Goal: Transaction & Acquisition: Purchase product/service

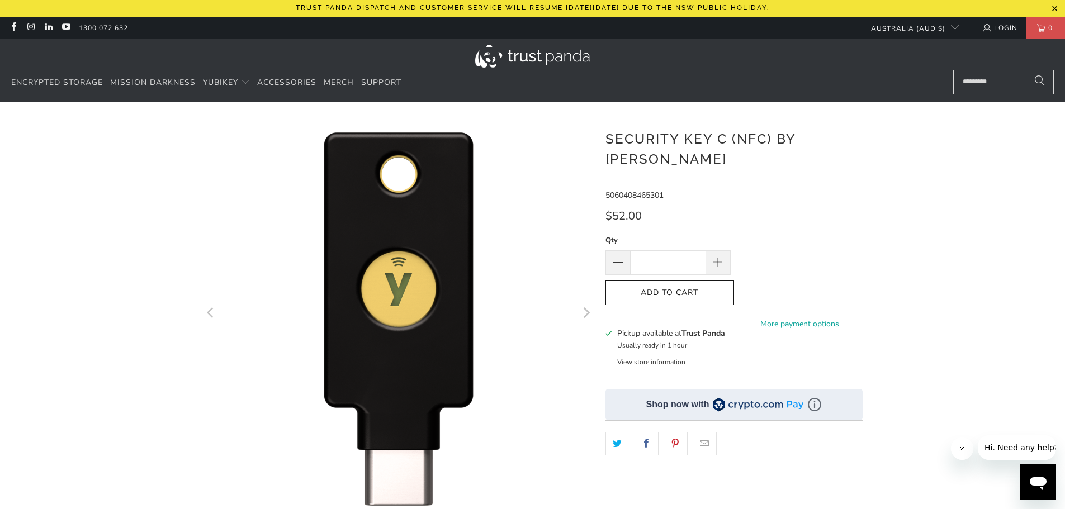
click at [1054, 4] on div at bounding box center [1056, 10] width 20 height 20
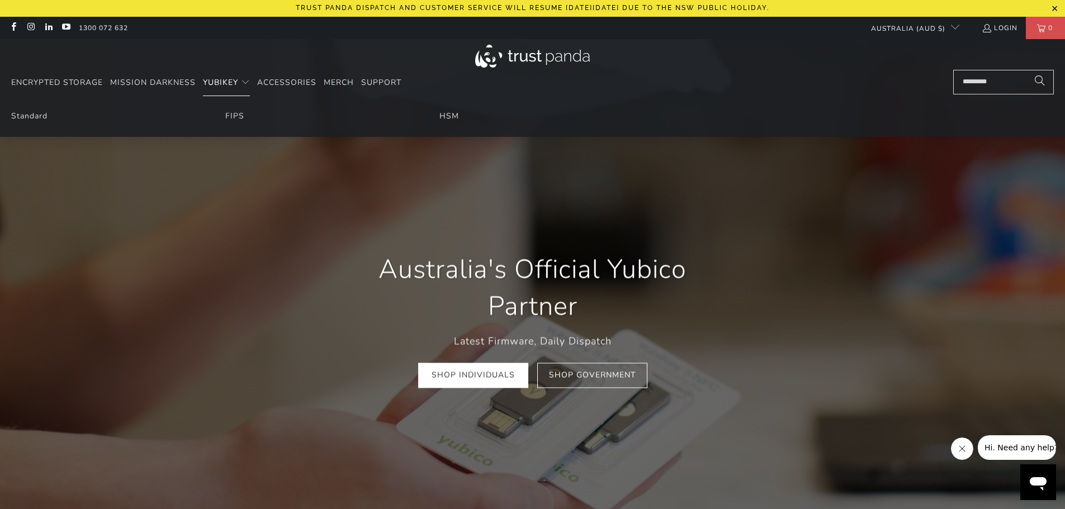
click at [226, 83] on span "YubiKey" at bounding box center [220, 82] width 35 height 11
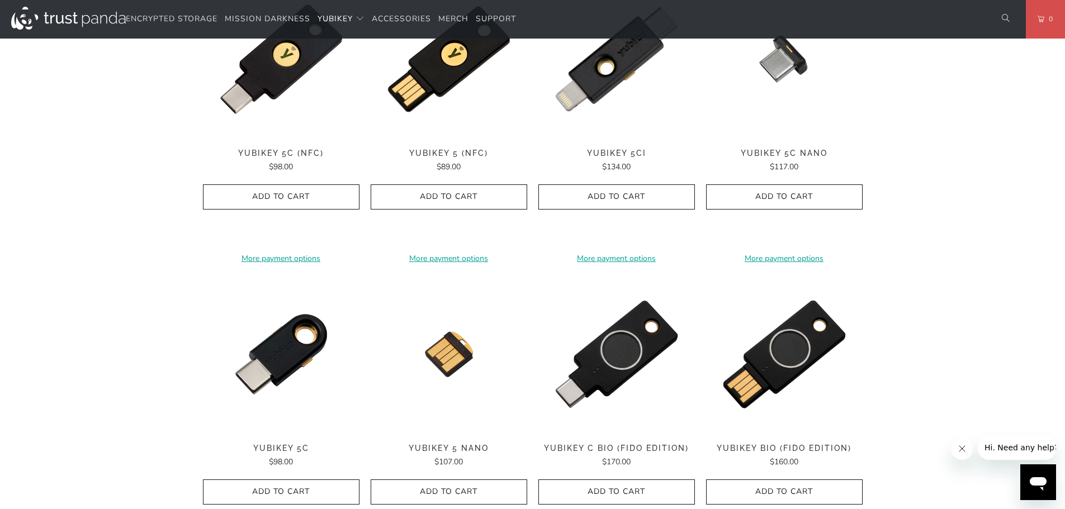
scroll to position [671, 0]
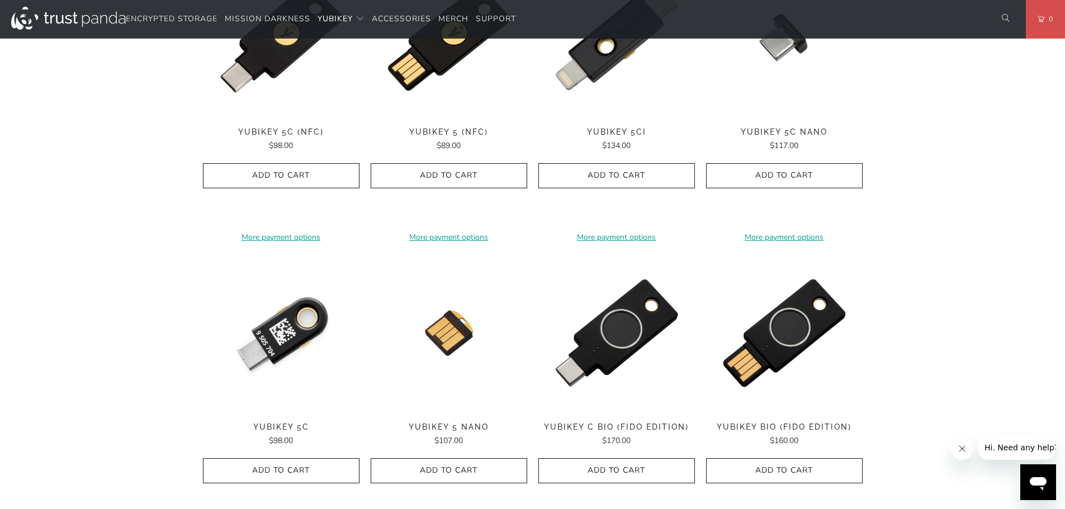
click at [300, 320] on img at bounding box center [281, 333] width 157 height 157
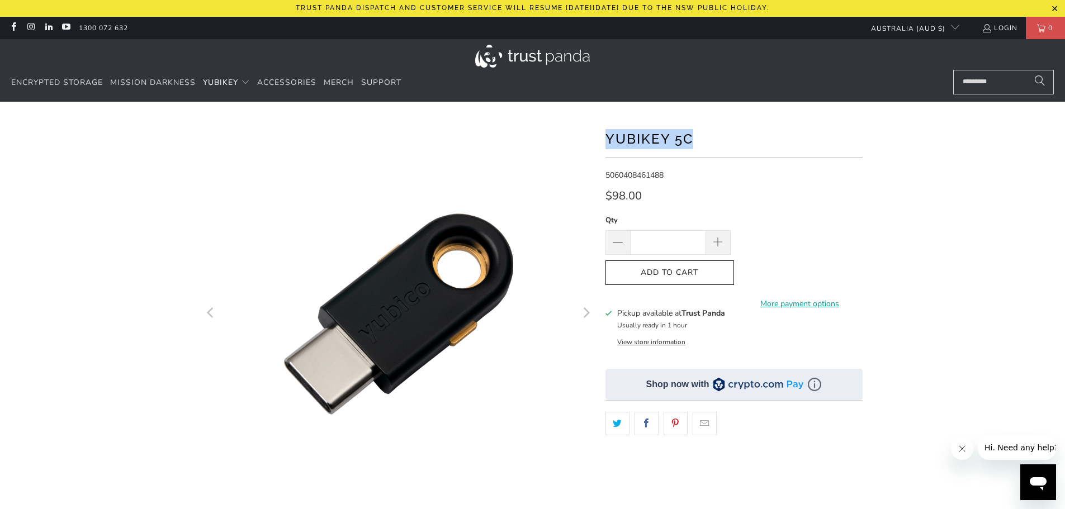
drag, startPoint x: 606, startPoint y: 140, endPoint x: 690, endPoint y: 139, distance: 85.0
click at [690, 139] on h1 "YubiKey 5C" at bounding box center [734, 138] width 257 height 22
copy h1 "YubiKey 5C"
